Goal: Transaction & Acquisition: Register for event/course

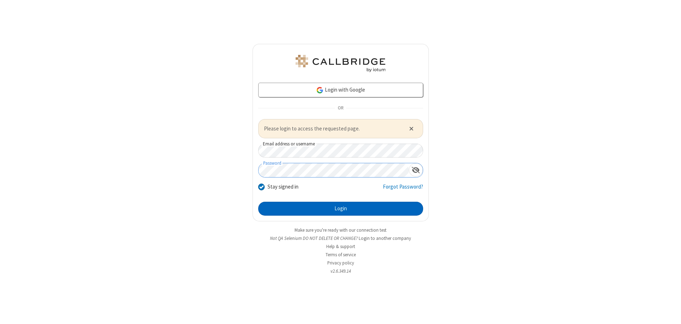
click at [340, 208] on button "Login" at bounding box center [340, 209] width 165 height 14
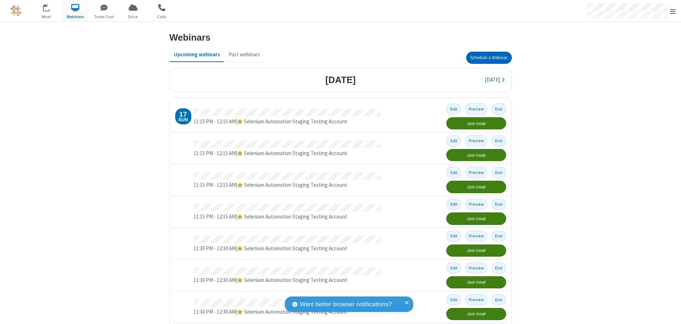
click at [486, 58] on button "Schedule a Webinar" at bounding box center [489, 58] width 46 height 12
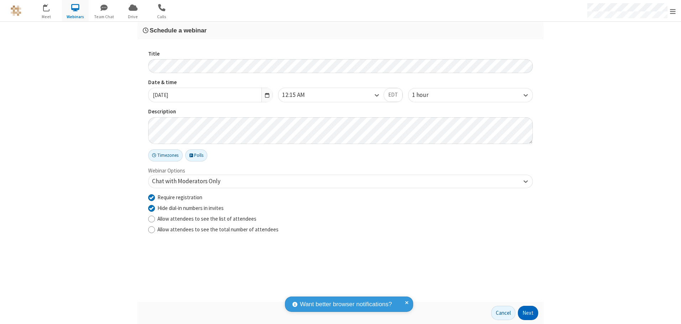
click at [528, 313] on button "Next" at bounding box center [528, 312] width 20 height 14
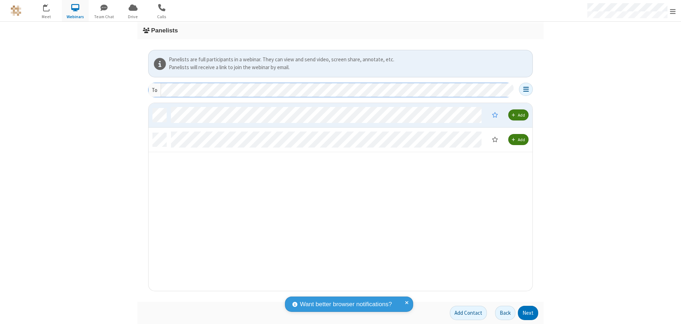
scroll to position [182, 378]
click at [528, 313] on button "Next" at bounding box center [528, 312] width 20 height 14
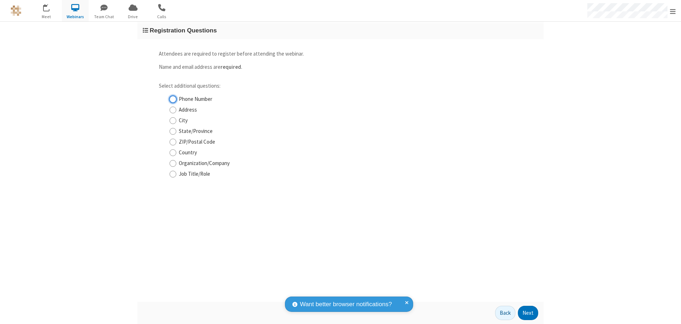
click at [173, 99] on input "Phone Number" at bounding box center [172, 98] width 7 height 7
checkbox input "true"
click at [528, 313] on button "Next" at bounding box center [528, 312] width 20 height 14
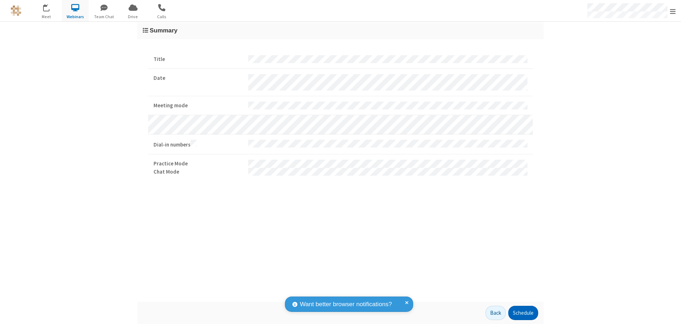
click at [523, 313] on button "Schedule" at bounding box center [523, 312] width 30 height 14
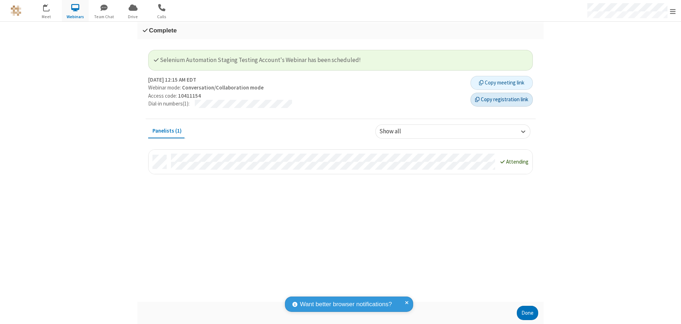
click at [501, 99] on button "Copy registration link" at bounding box center [501, 100] width 62 height 14
click at [527, 313] on button "Done" at bounding box center [527, 312] width 21 height 14
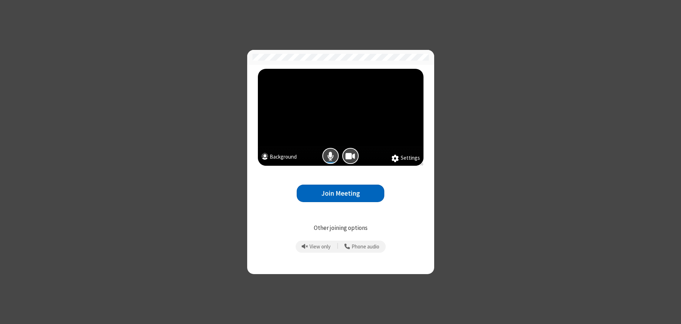
click at [340, 193] on button "Join Meeting" at bounding box center [341, 192] width 88 height 17
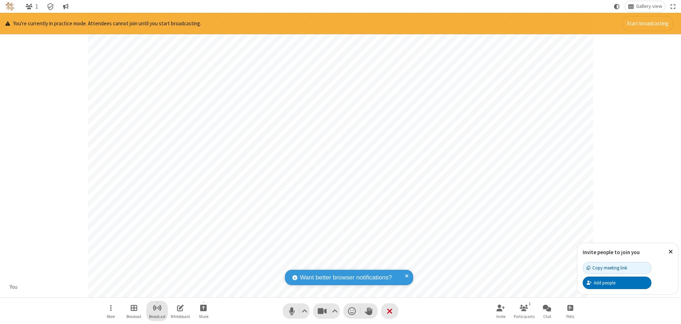
click at [157, 307] on span "Start broadcast" at bounding box center [157, 307] width 9 height 9
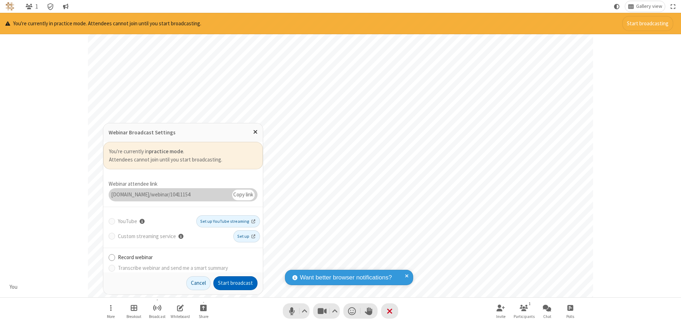
click at [235, 283] on button "Start broadcast" at bounding box center [235, 283] width 44 height 14
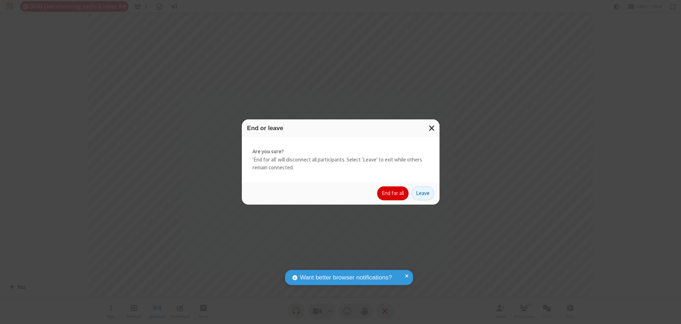
click at [393, 193] on button "End for all" at bounding box center [392, 193] width 31 height 14
